Goal: Information Seeking & Learning: Learn about a topic

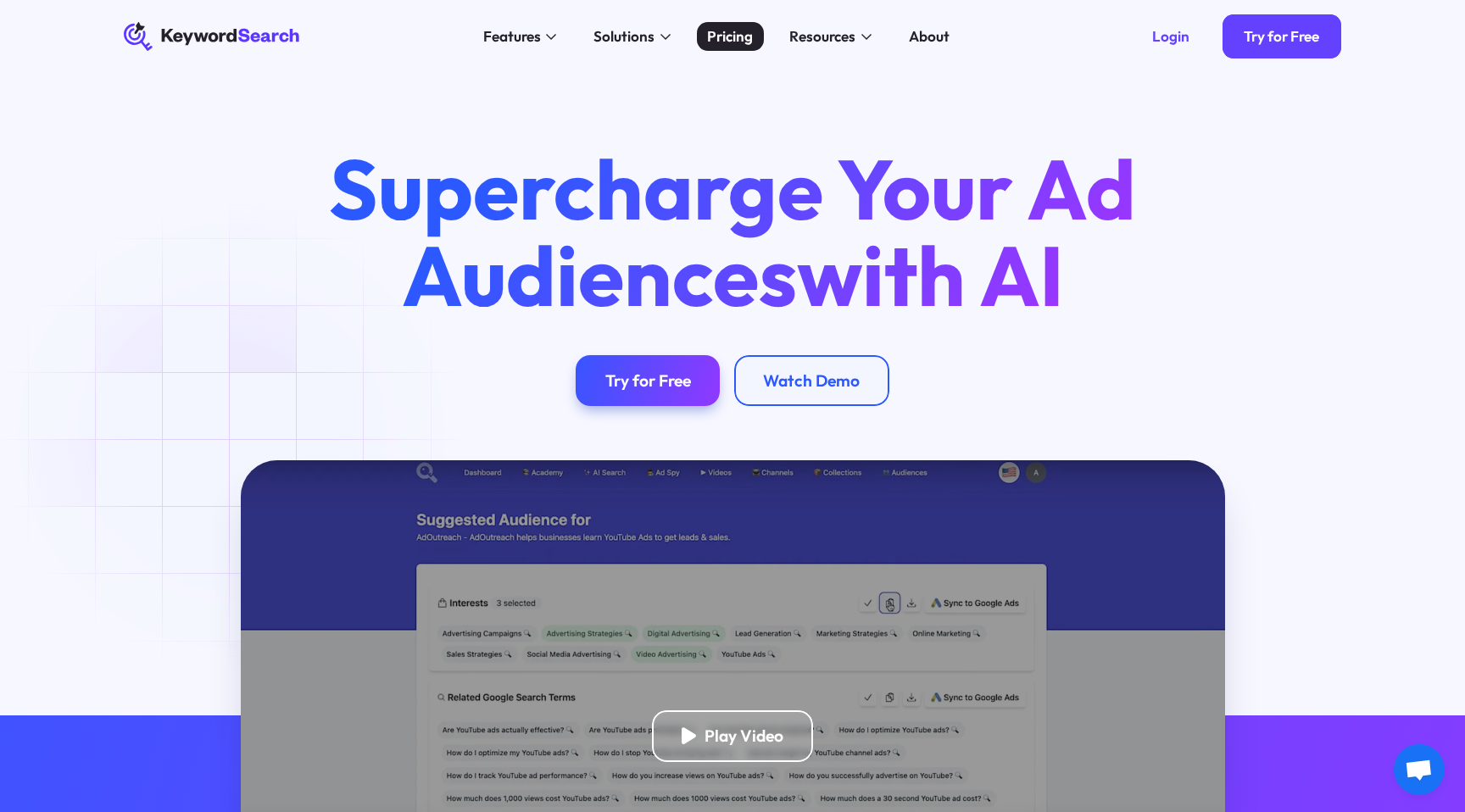
click at [712, 44] on div "Pricing" at bounding box center [729, 36] width 46 height 22
